Goal: Task Accomplishment & Management: Use online tool/utility

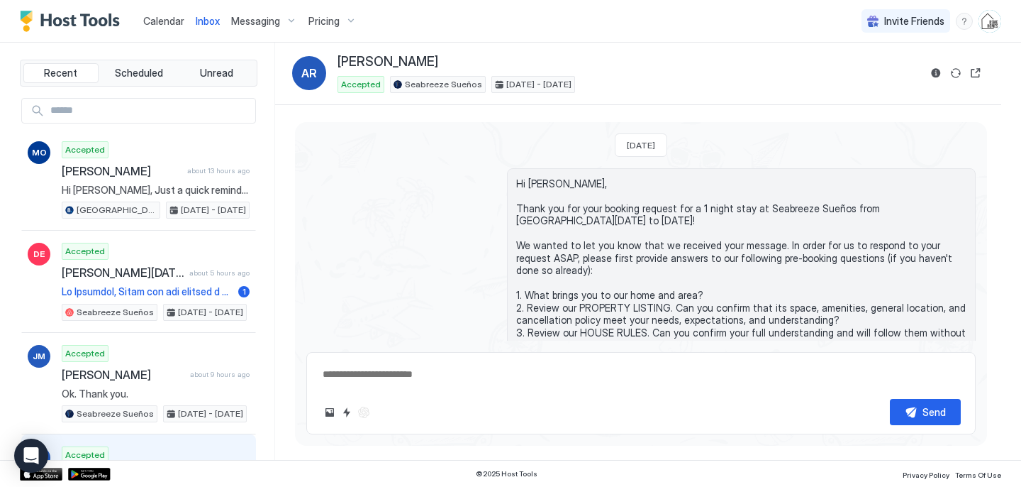
scroll to position [638, 0]
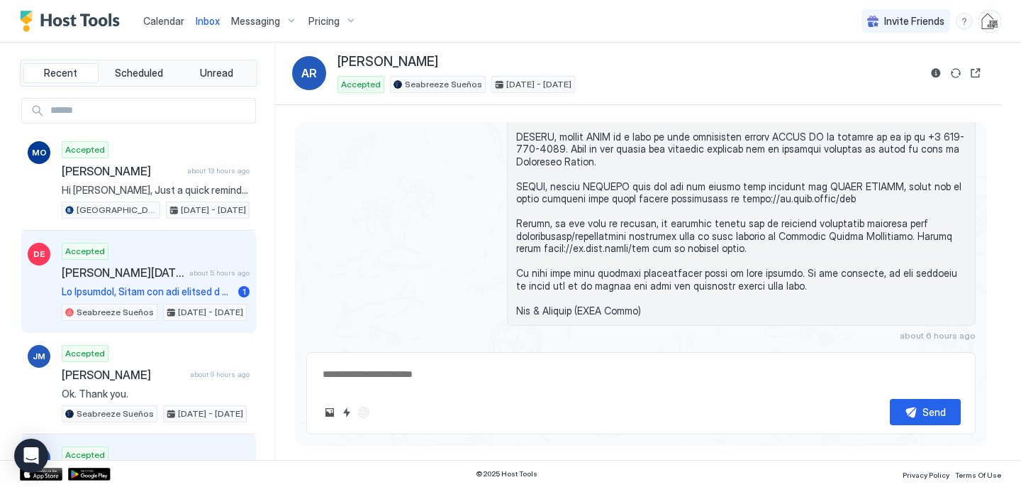
click at [163, 288] on span at bounding box center [147, 291] width 171 height 13
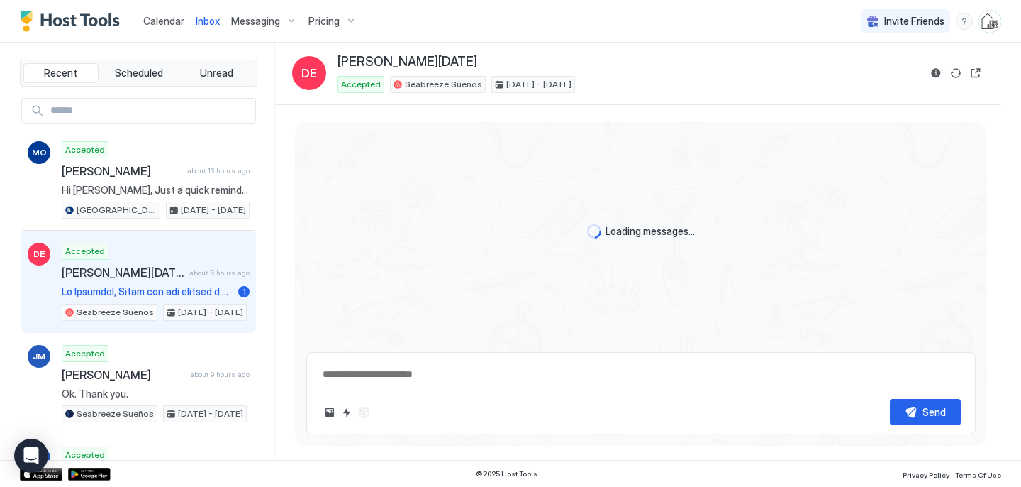
type textarea "*"
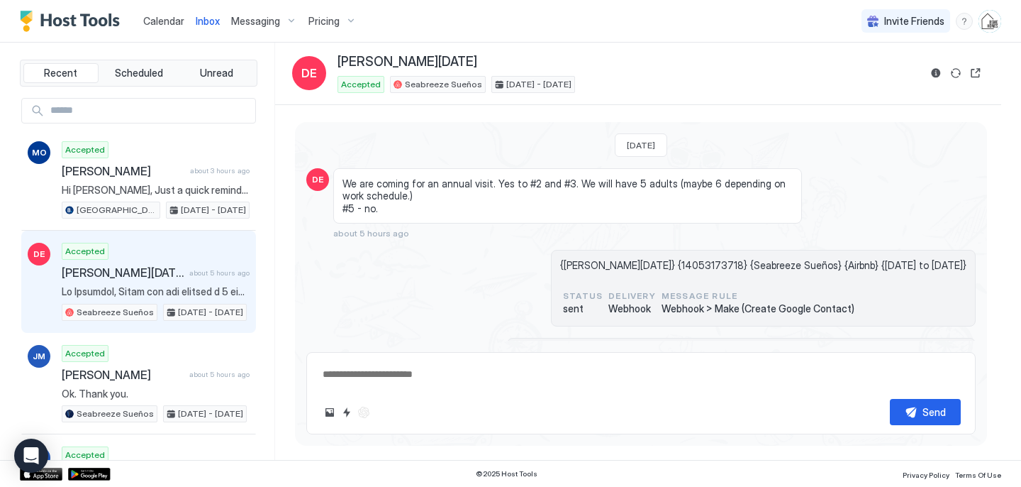
click at [170, 21] on span "Calendar" at bounding box center [163, 21] width 41 height 12
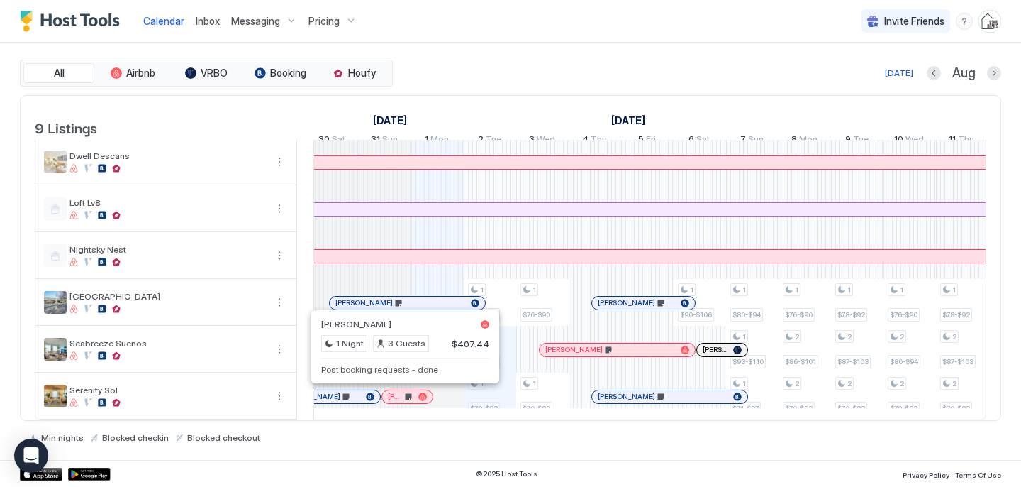
click at [401, 399] on div at bounding box center [400, 396] width 11 height 11
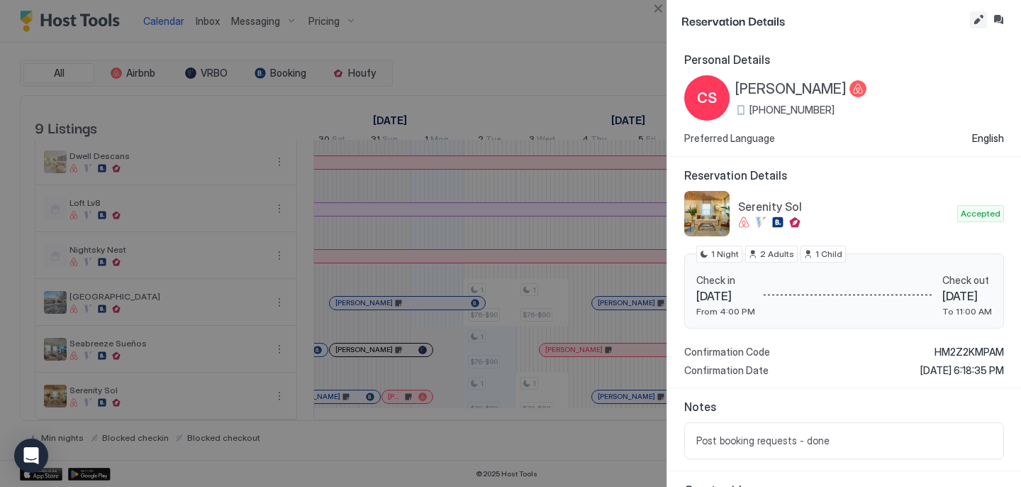
click at [977, 18] on button "Edit reservation" at bounding box center [978, 19] width 17 height 17
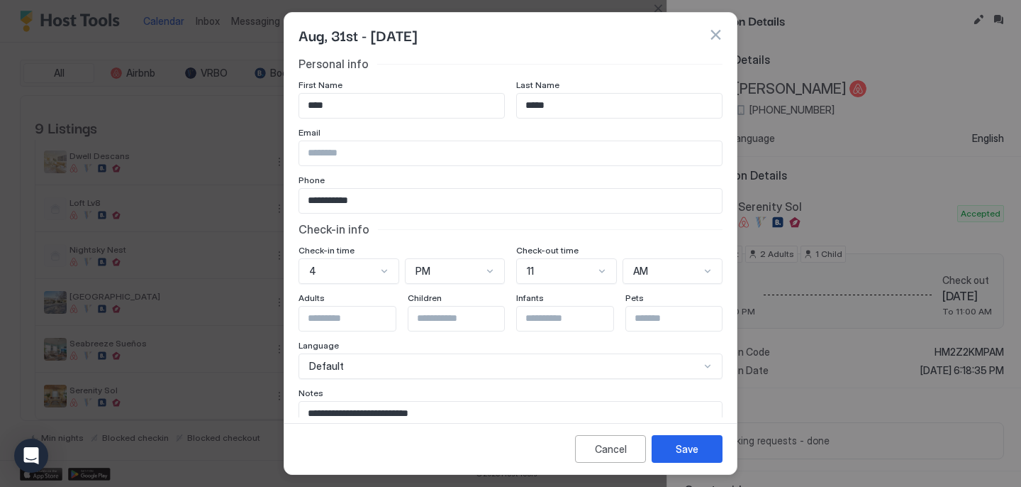
click at [523, 411] on textarea "**********" at bounding box center [510, 436] width 423 height 70
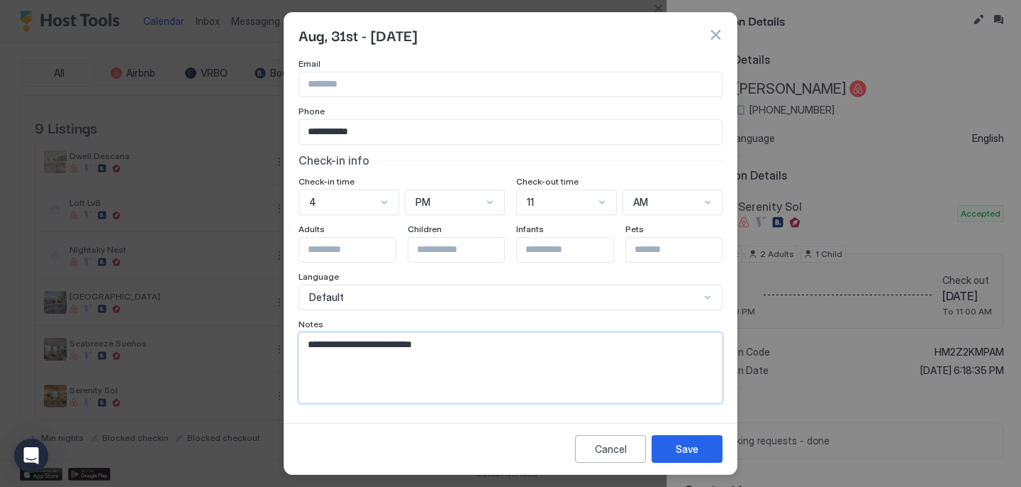
paste textarea "**********"
type textarea "**********"
click at [699, 460] on button "Save" at bounding box center [687, 449] width 71 height 28
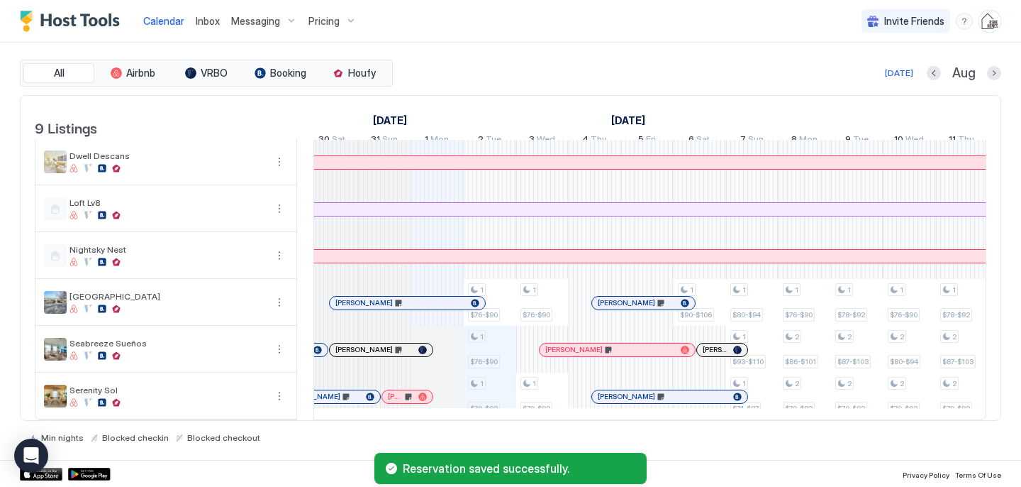
click at [403, 394] on div at bounding box center [402, 396] width 11 height 11
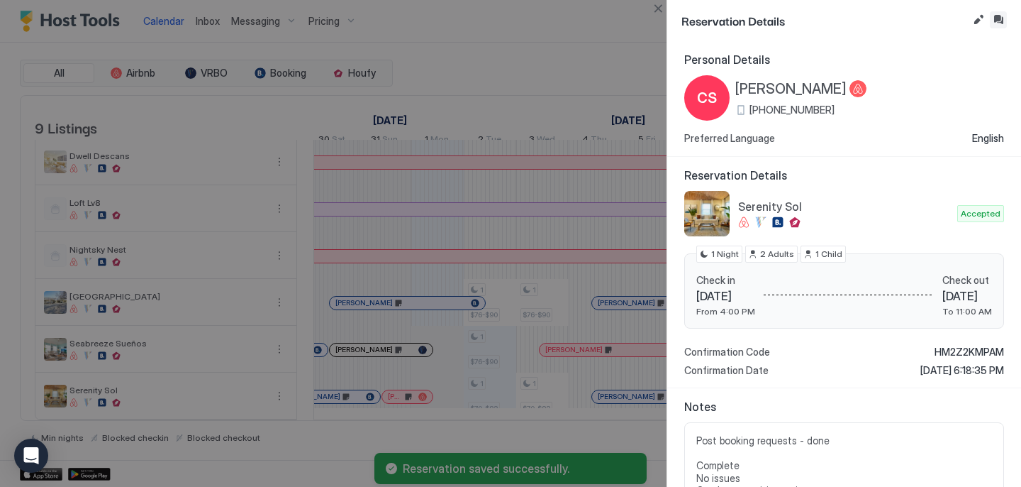
click at [1001, 22] on button "Inbox" at bounding box center [998, 19] width 17 height 17
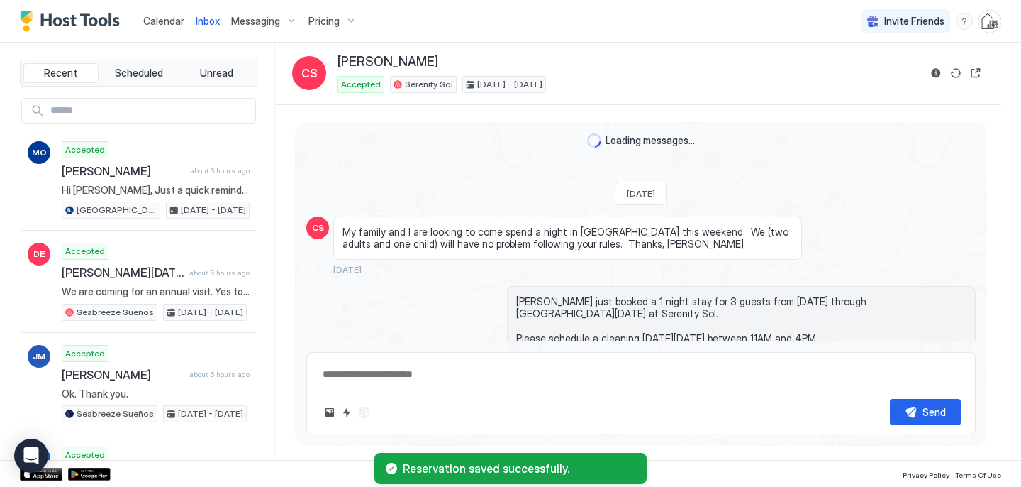
scroll to position [1888, 0]
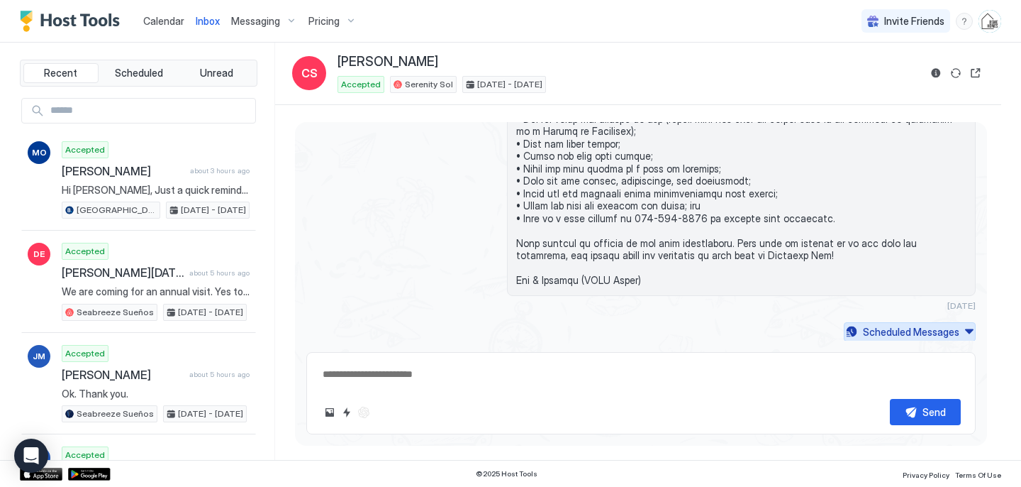
click at [891, 324] on div "Scheduled Messages" at bounding box center [911, 331] width 96 height 15
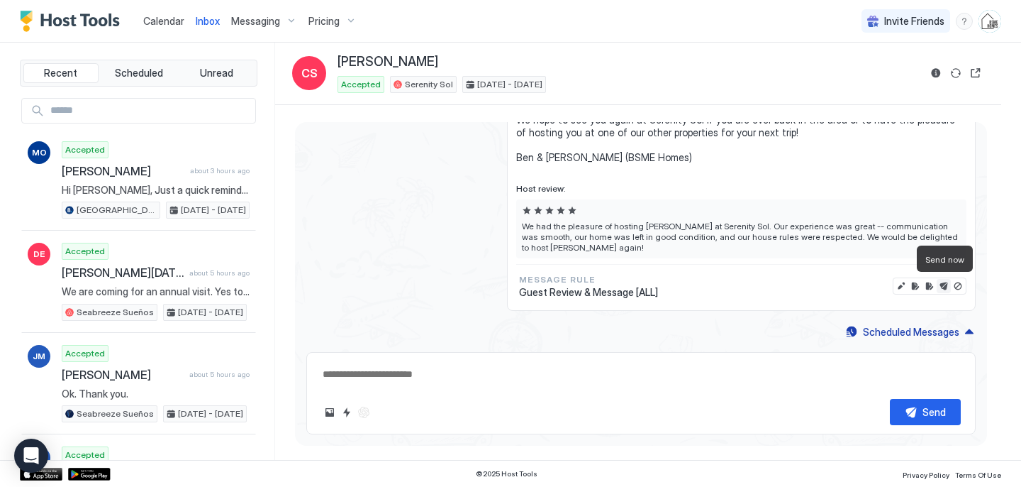
click at [948, 283] on button "Send now" at bounding box center [944, 286] width 14 height 14
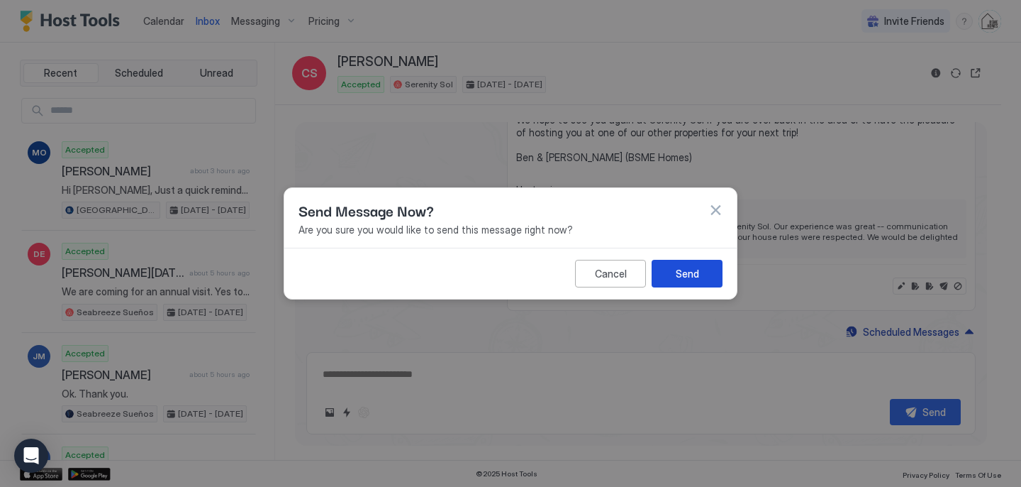
click at [704, 275] on button "Send" at bounding box center [687, 274] width 71 height 28
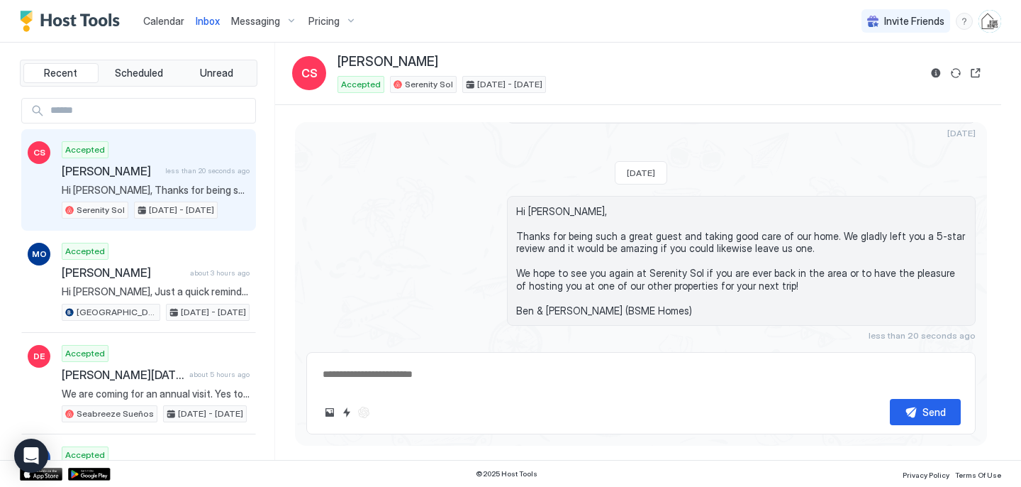
click at [162, 20] on span "Calendar" at bounding box center [163, 21] width 41 height 12
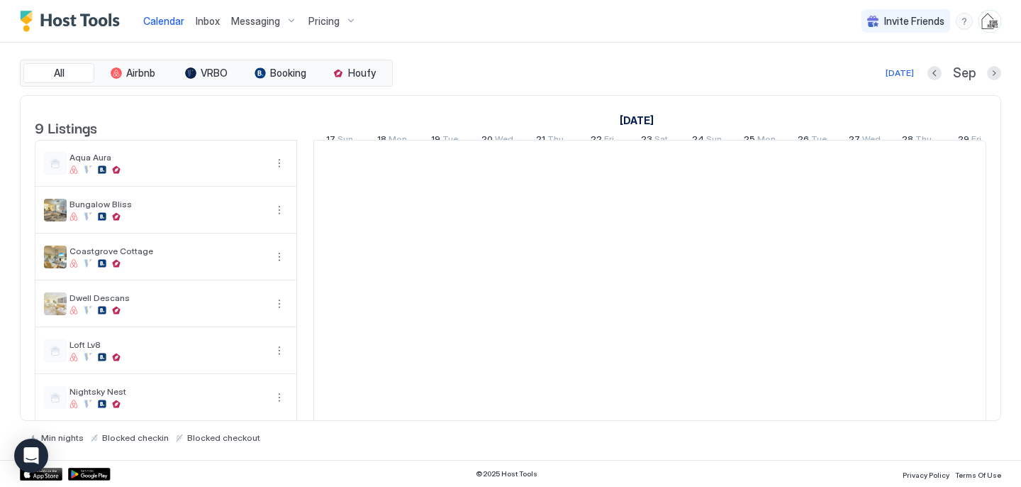
scroll to position [0, 788]
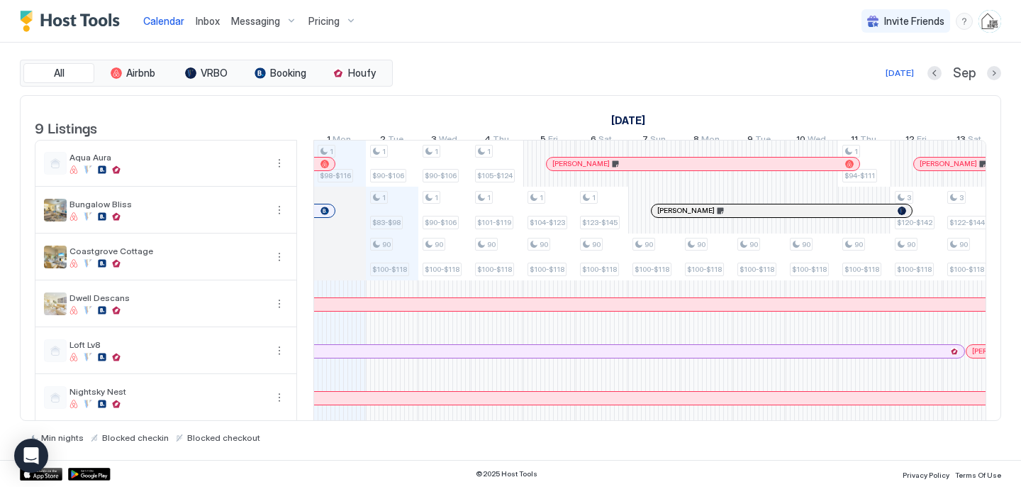
click at [213, 26] on span "Inbox" at bounding box center [208, 21] width 24 height 12
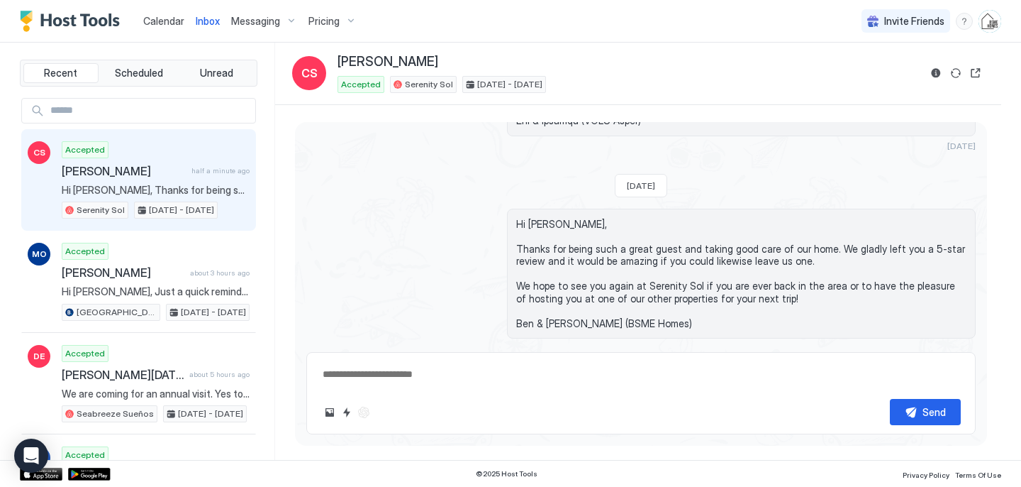
scroll to position [2060, 0]
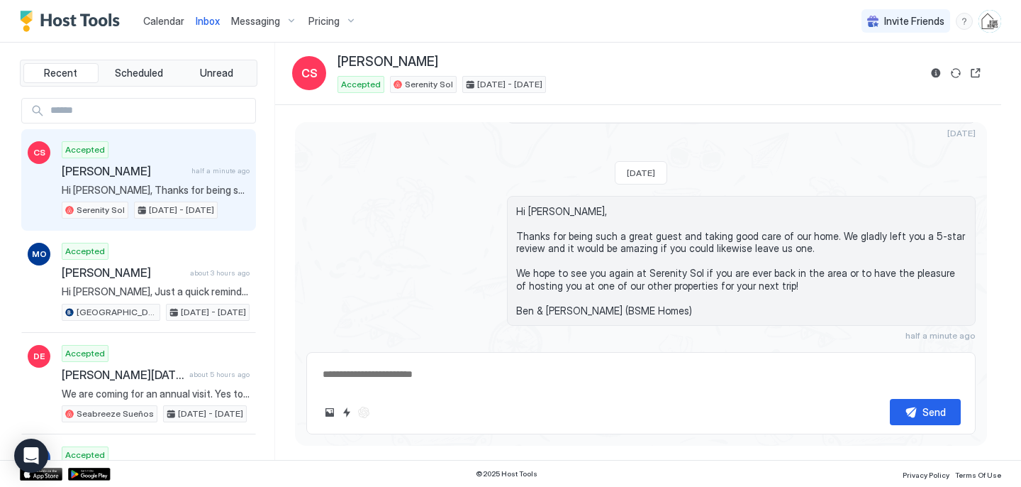
click at [152, 18] on span "Calendar" at bounding box center [163, 21] width 41 height 12
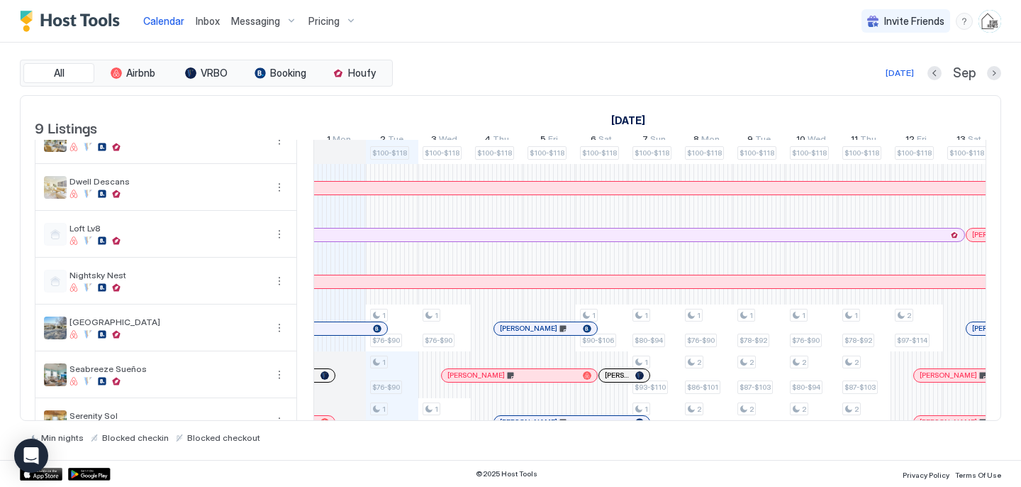
scroll to position [153, 0]
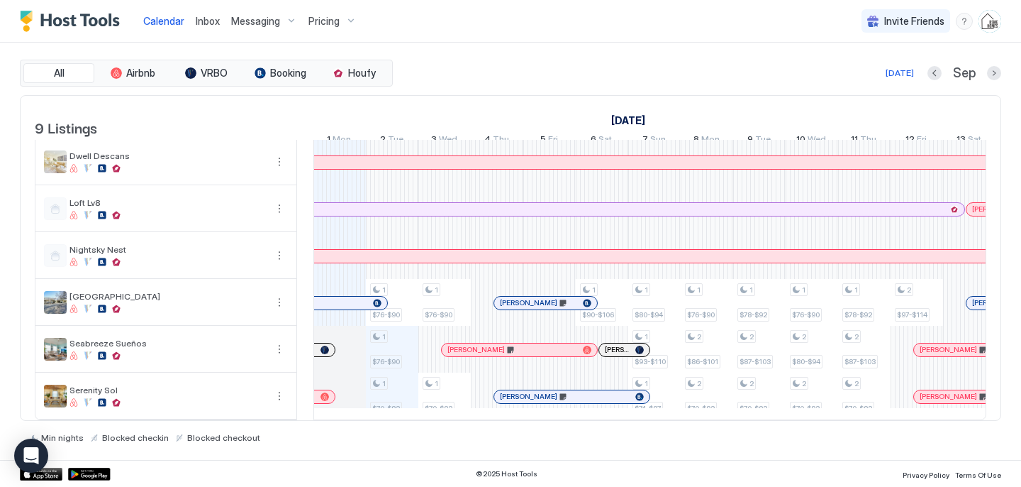
click at [325, 346] on div at bounding box center [325, 349] width 9 height 9
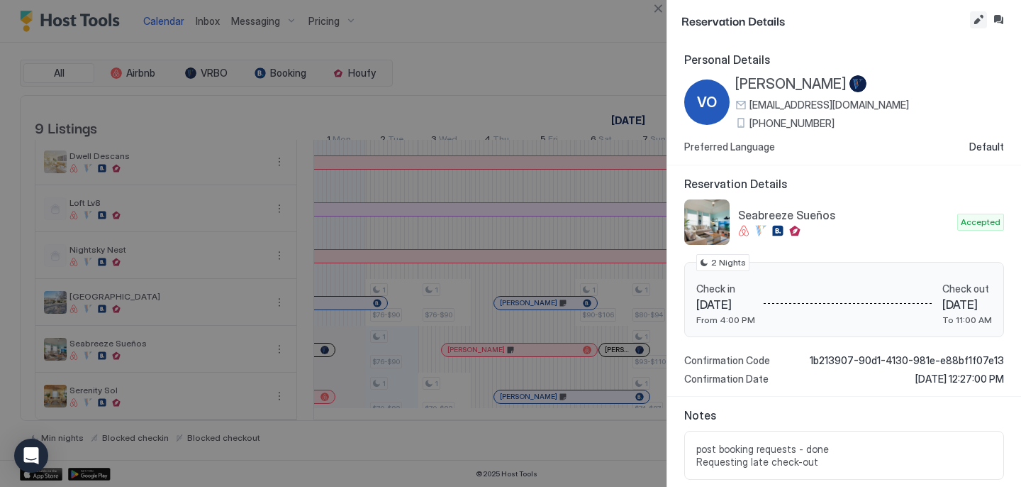
click at [975, 23] on button "Edit reservation" at bounding box center [978, 19] width 17 height 17
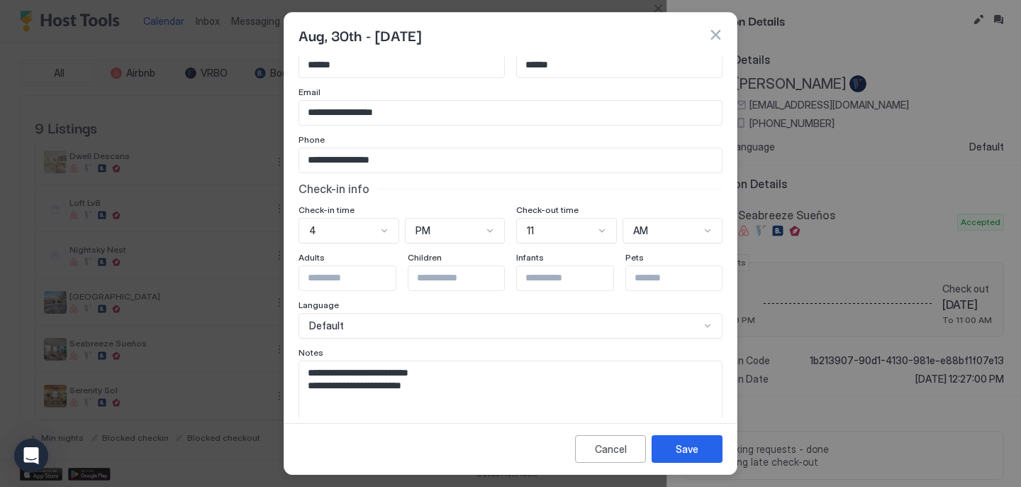
scroll to position [42, 0]
click at [525, 389] on textarea "**********" at bounding box center [510, 395] width 423 height 70
paste textarea "**********"
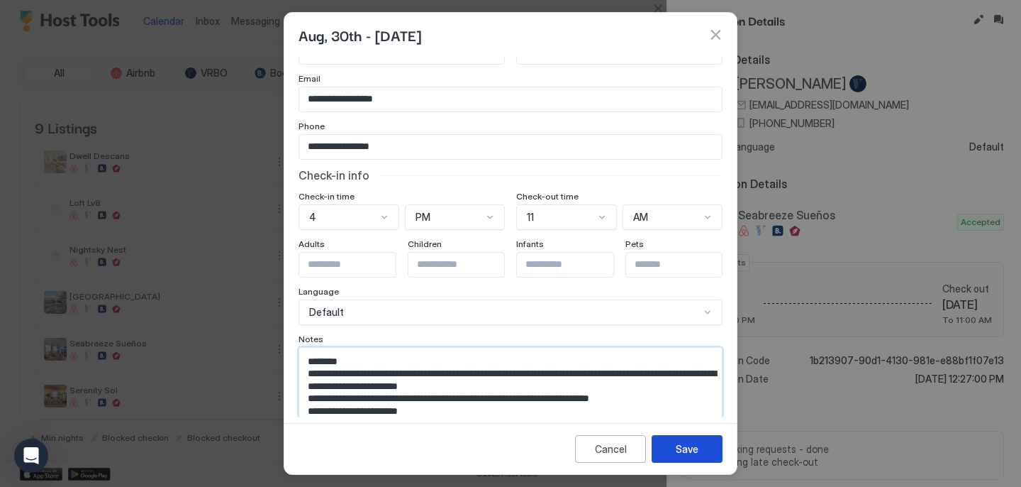
type textarea "**********"
click at [687, 446] on div "Save" at bounding box center [687, 448] width 23 height 15
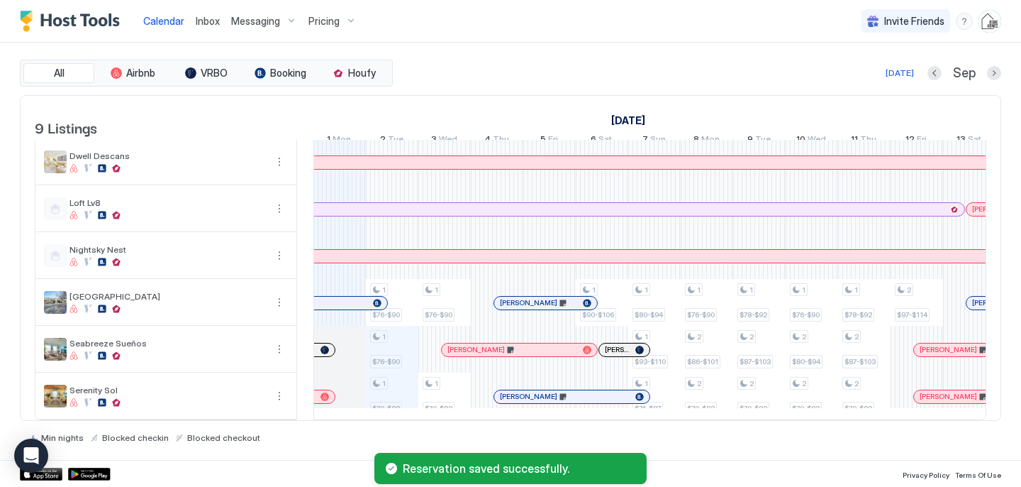
click at [323, 350] on div at bounding box center [325, 349] width 9 height 9
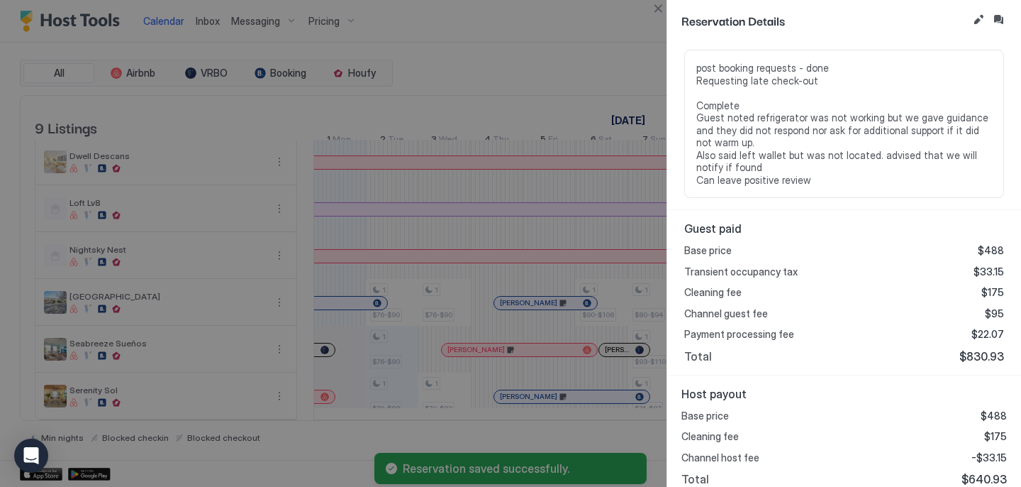
scroll to position [392, 0]
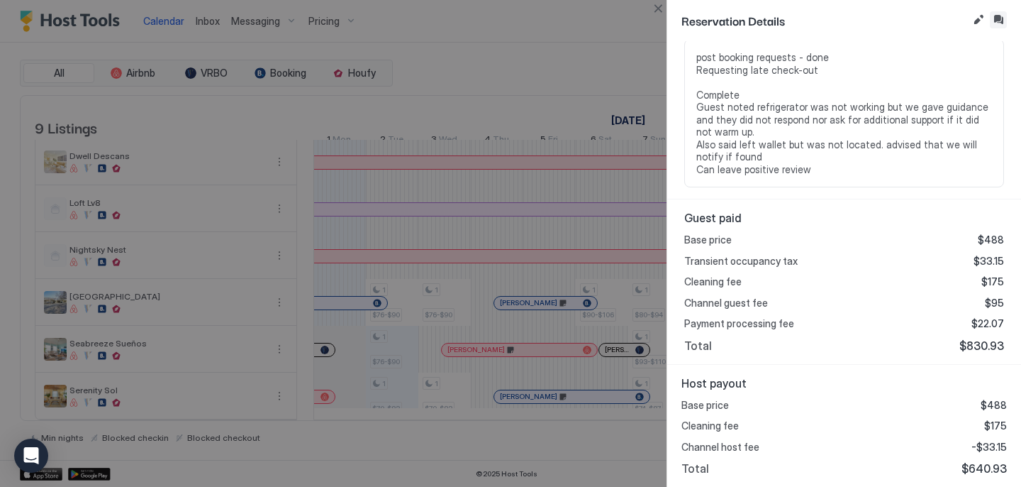
click at [1000, 21] on button "Inbox" at bounding box center [998, 19] width 17 height 17
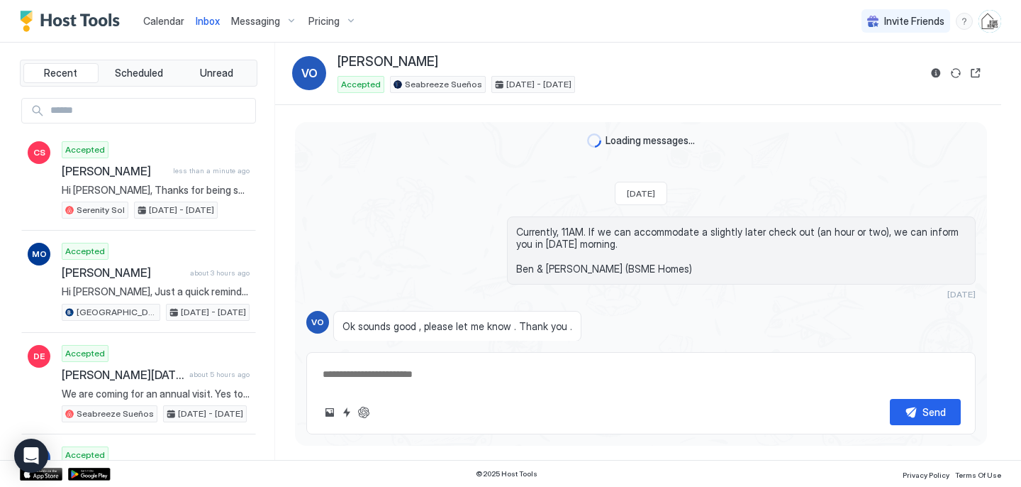
scroll to position [1936, 0]
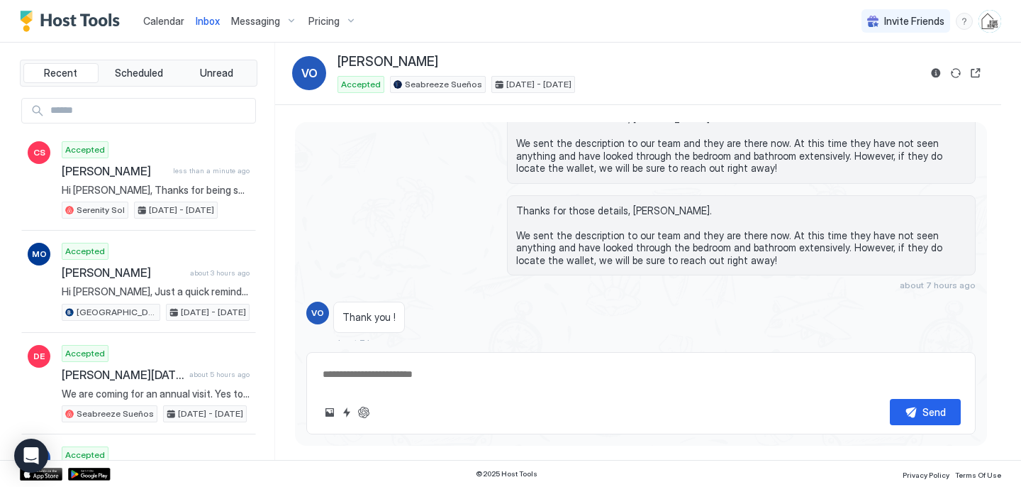
click at [892, 361] on div "Scheduled Messages" at bounding box center [911, 368] width 96 height 15
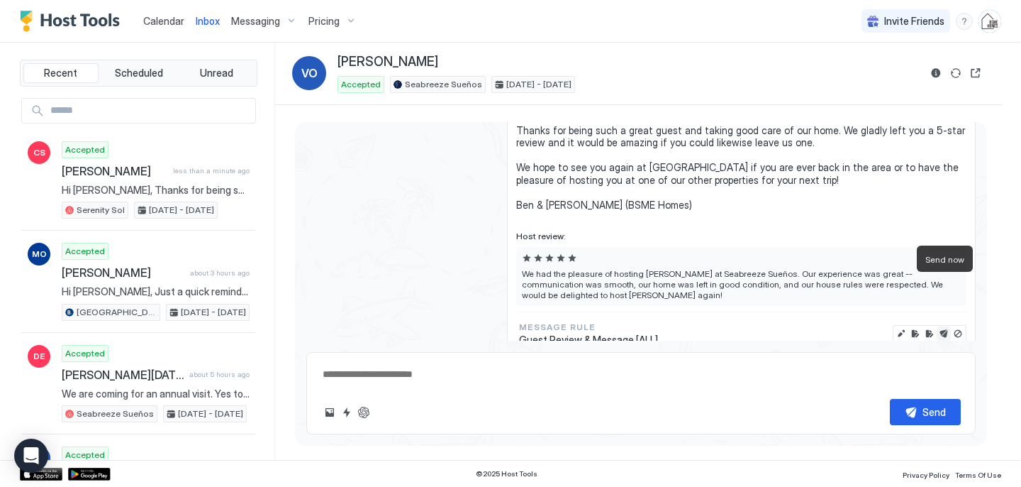
click at [943, 326] on button "Send now" at bounding box center [944, 333] width 14 height 14
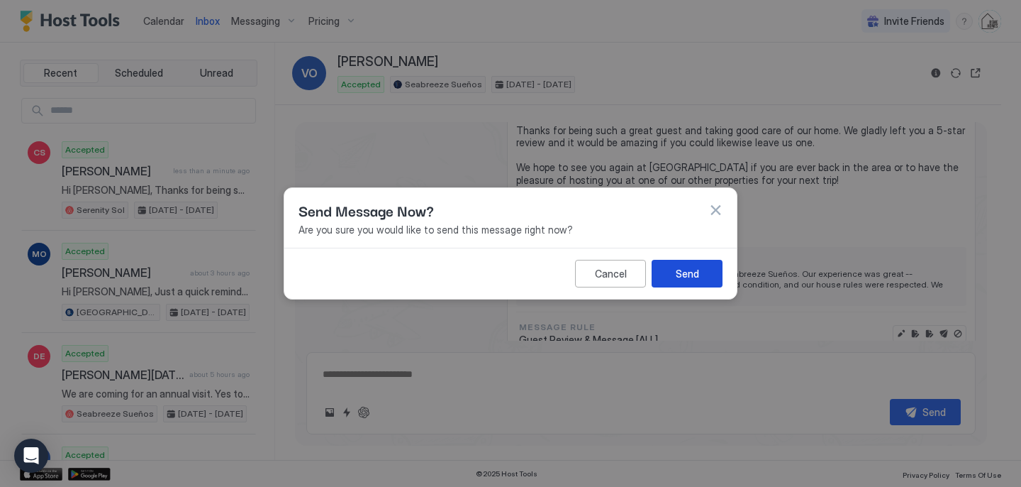
click at [699, 278] on button "Send" at bounding box center [687, 274] width 71 height 28
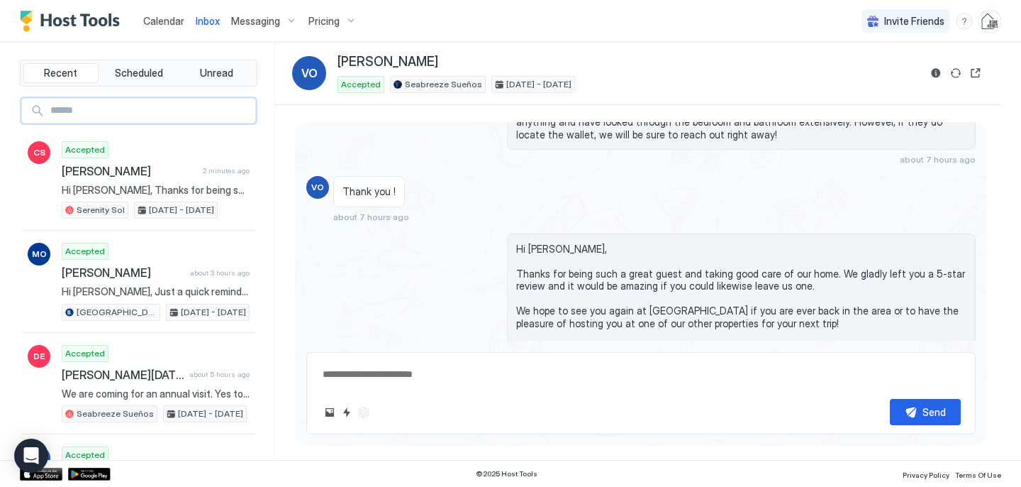
click at [148, 116] on input "Input Field" at bounding box center [150, 111] width 211 height 24
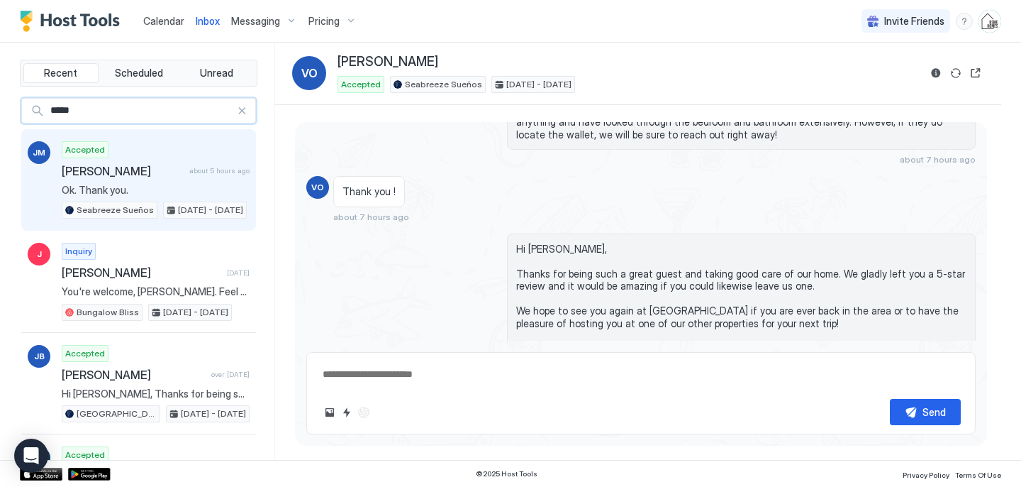
type input "*****"
click at [112, 180] on div "Accepted [PERSON_NAME] about 5 hours ago Ok. Thank you. Seabreeze Sueños [DATE]…" at bounding box center [156, 180] width 188 height 78
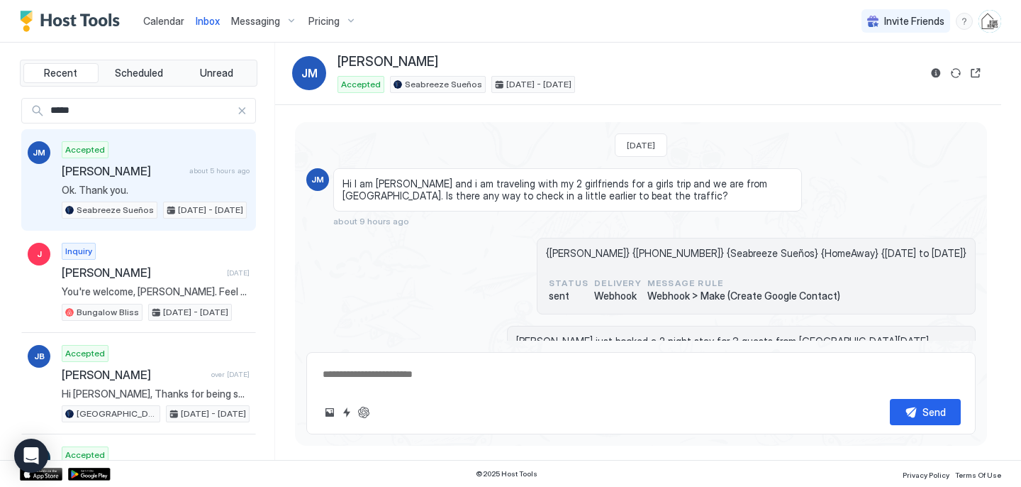
click at [165, 21] on span "Calendar" at bounding box center [163, 21] width 41 height 12
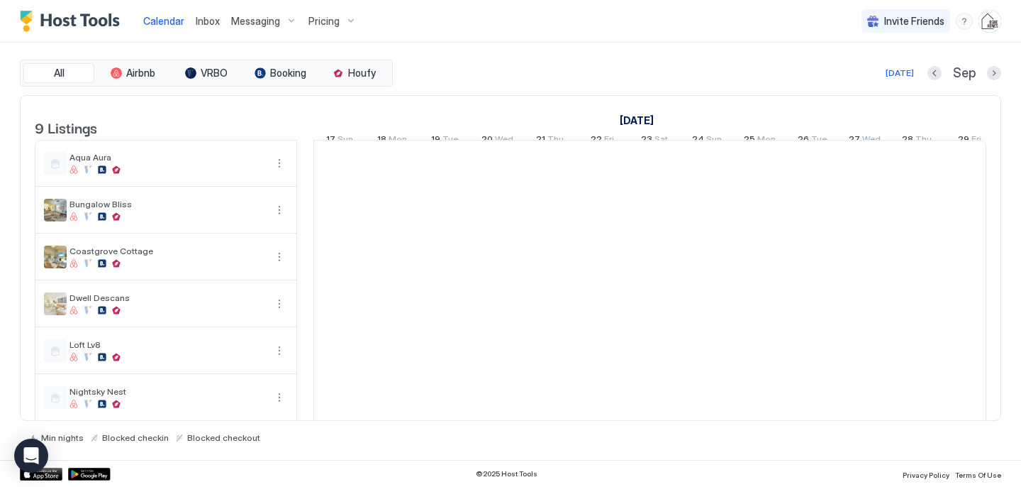
scroll to position [0, 788]
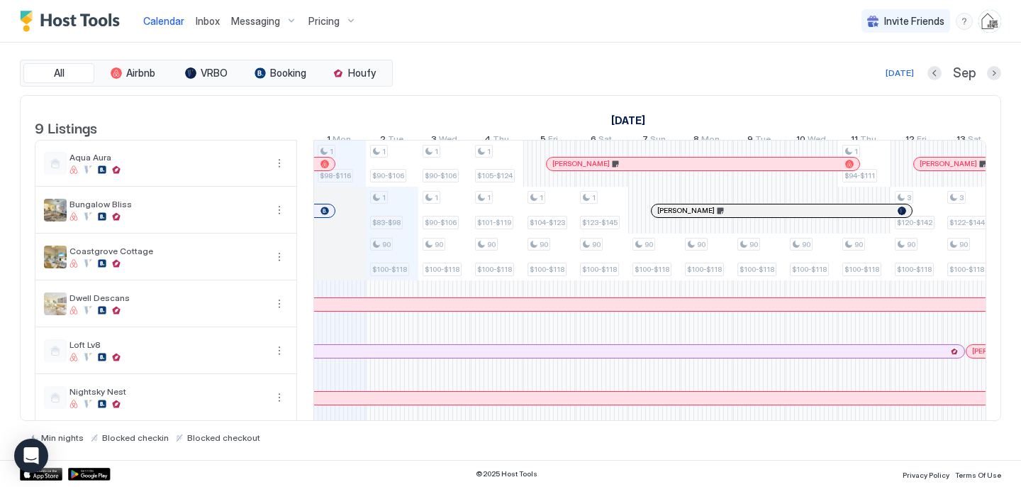
click at [201, 18] on span "Inbox" at bounding box center [208, 21] width 24 height 12
